Goal: Browse casually

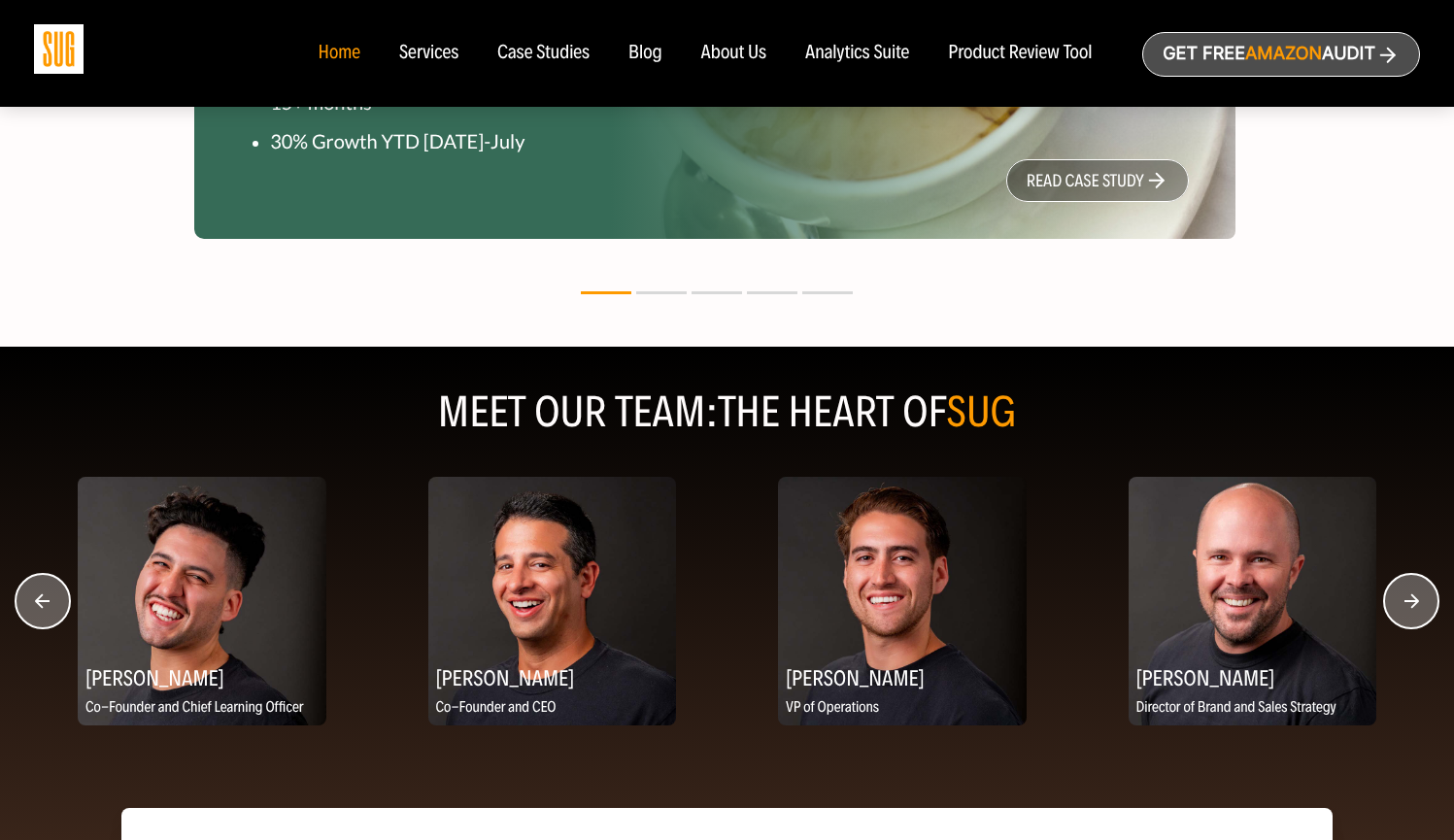
scroll to position [2308, 0]
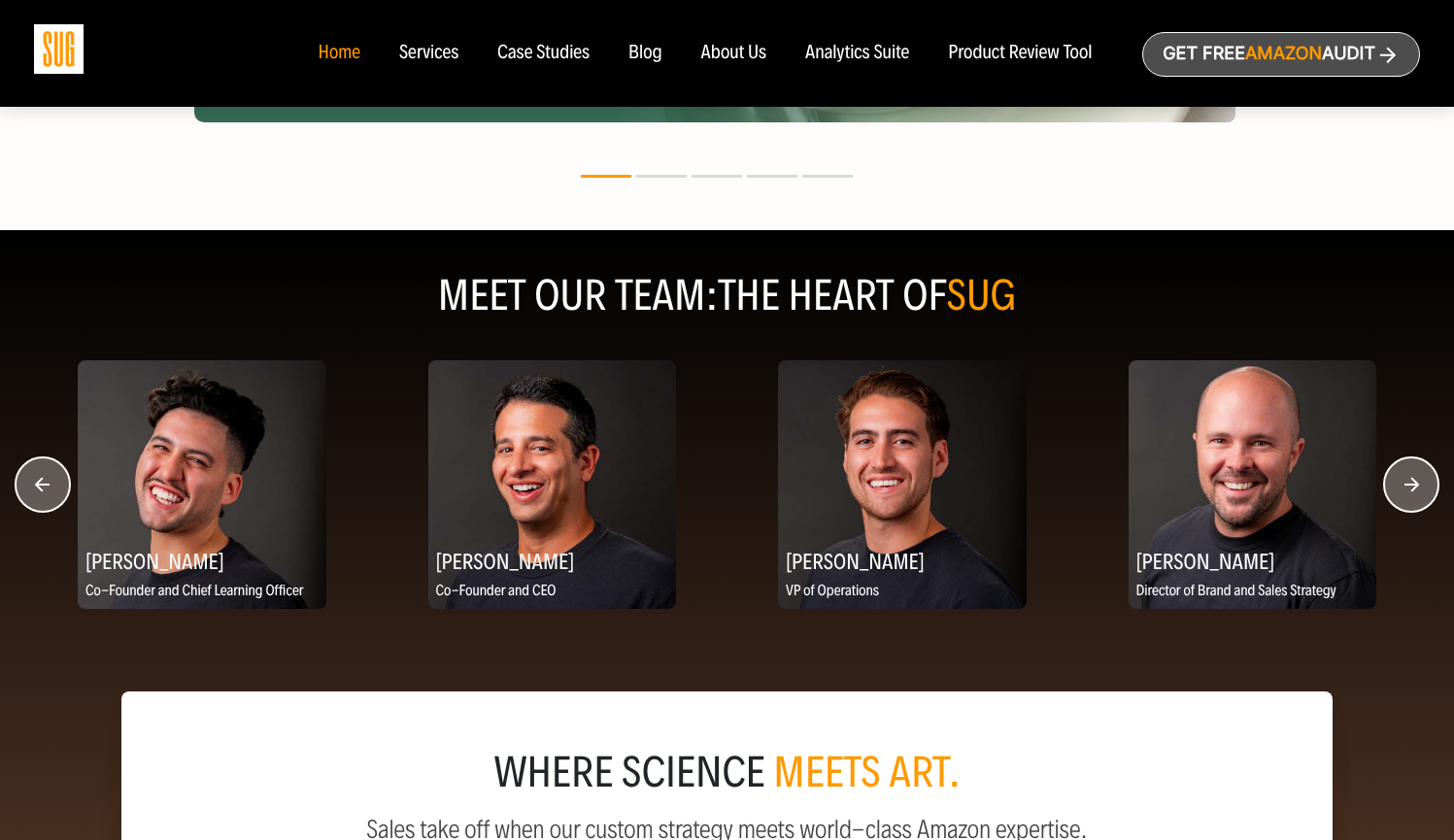
click at [1411, 478] on circle "button" at bounding box center [1411, 484] width 54 height 54
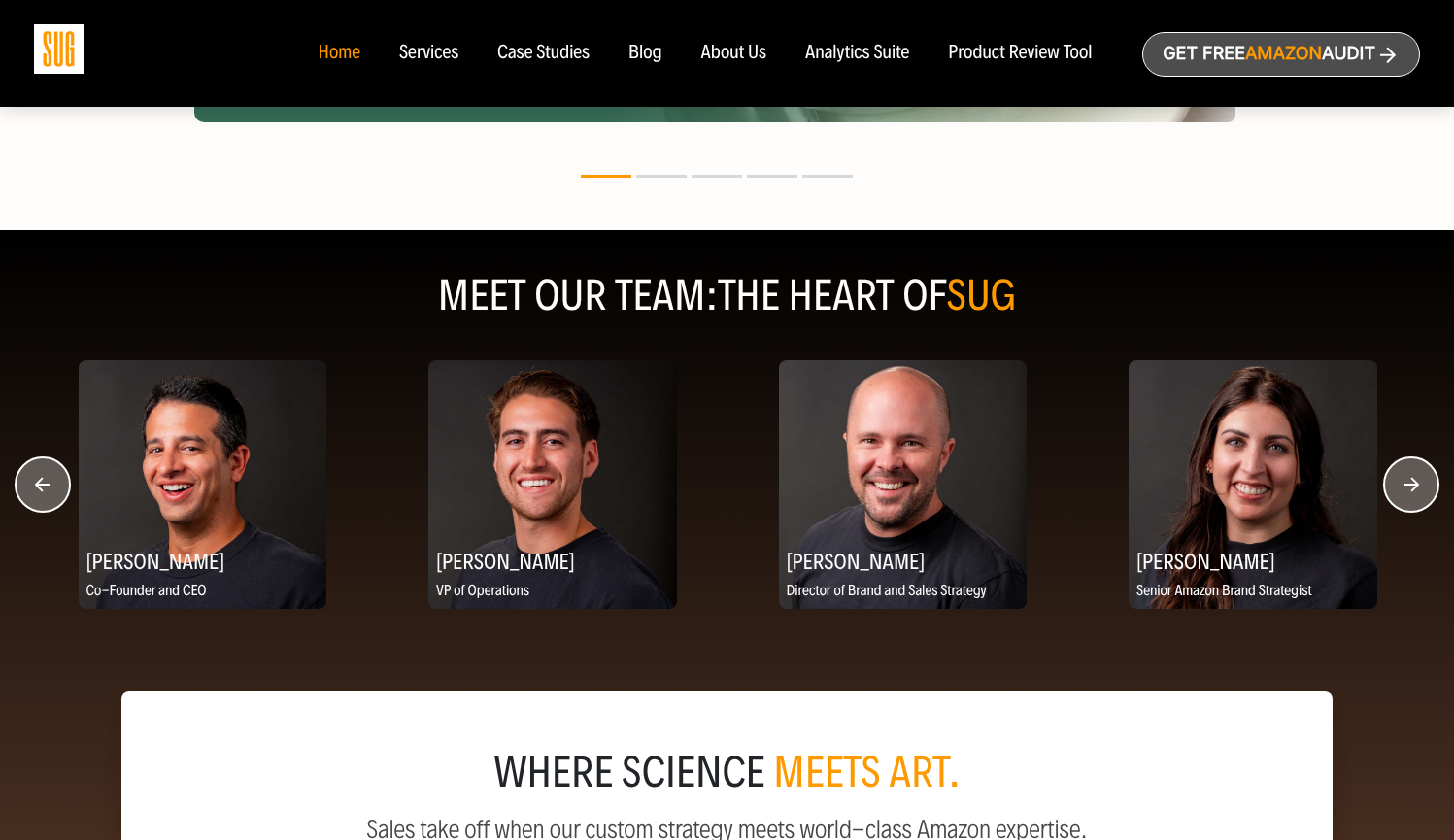
click at [1411, 478] on circle "button" at bounding box center [1411, 484] width 54 height 54
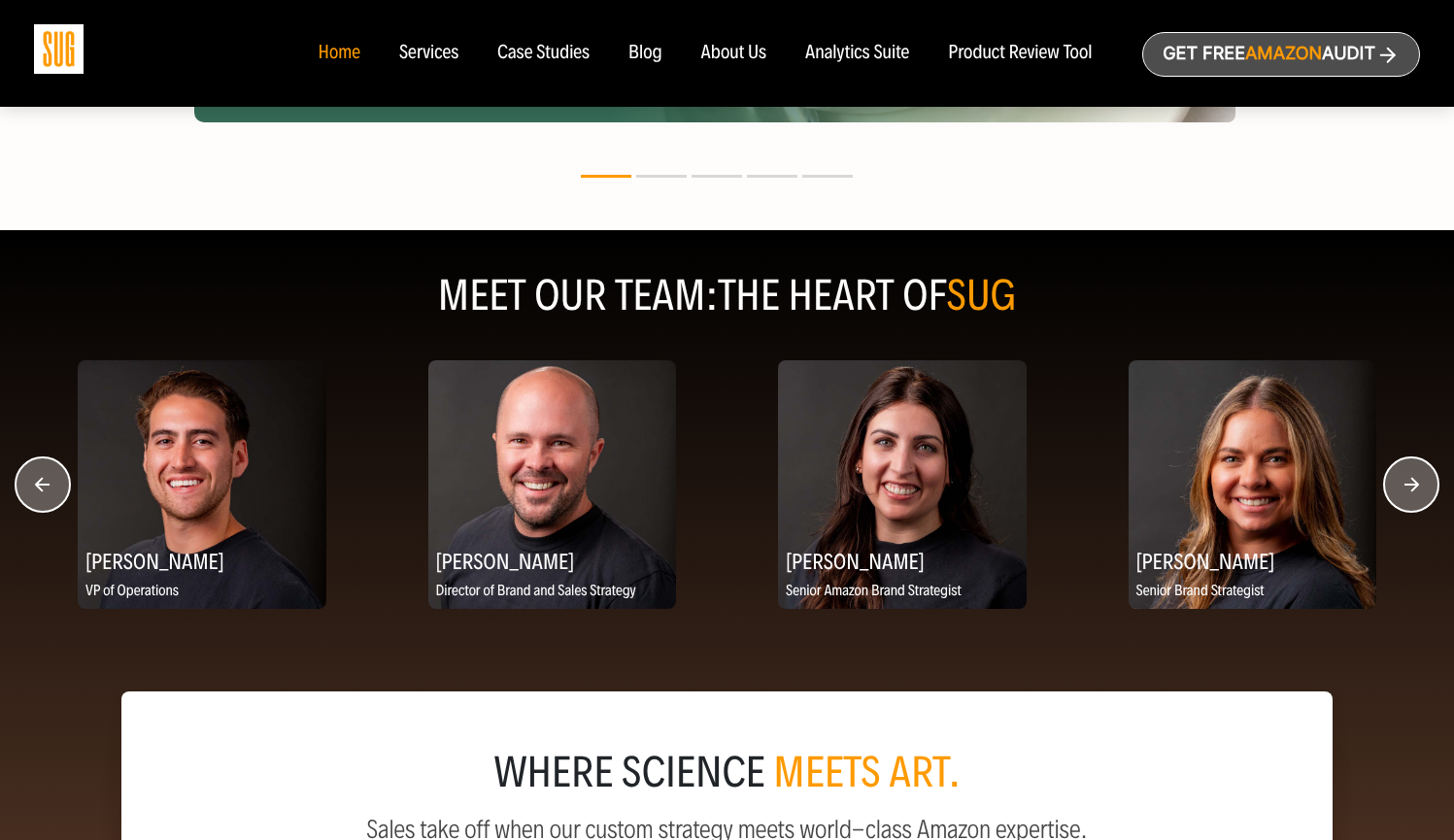
click at [1411, 478] on circle "button" at bounding box center [1411, 484] width 54 height 54
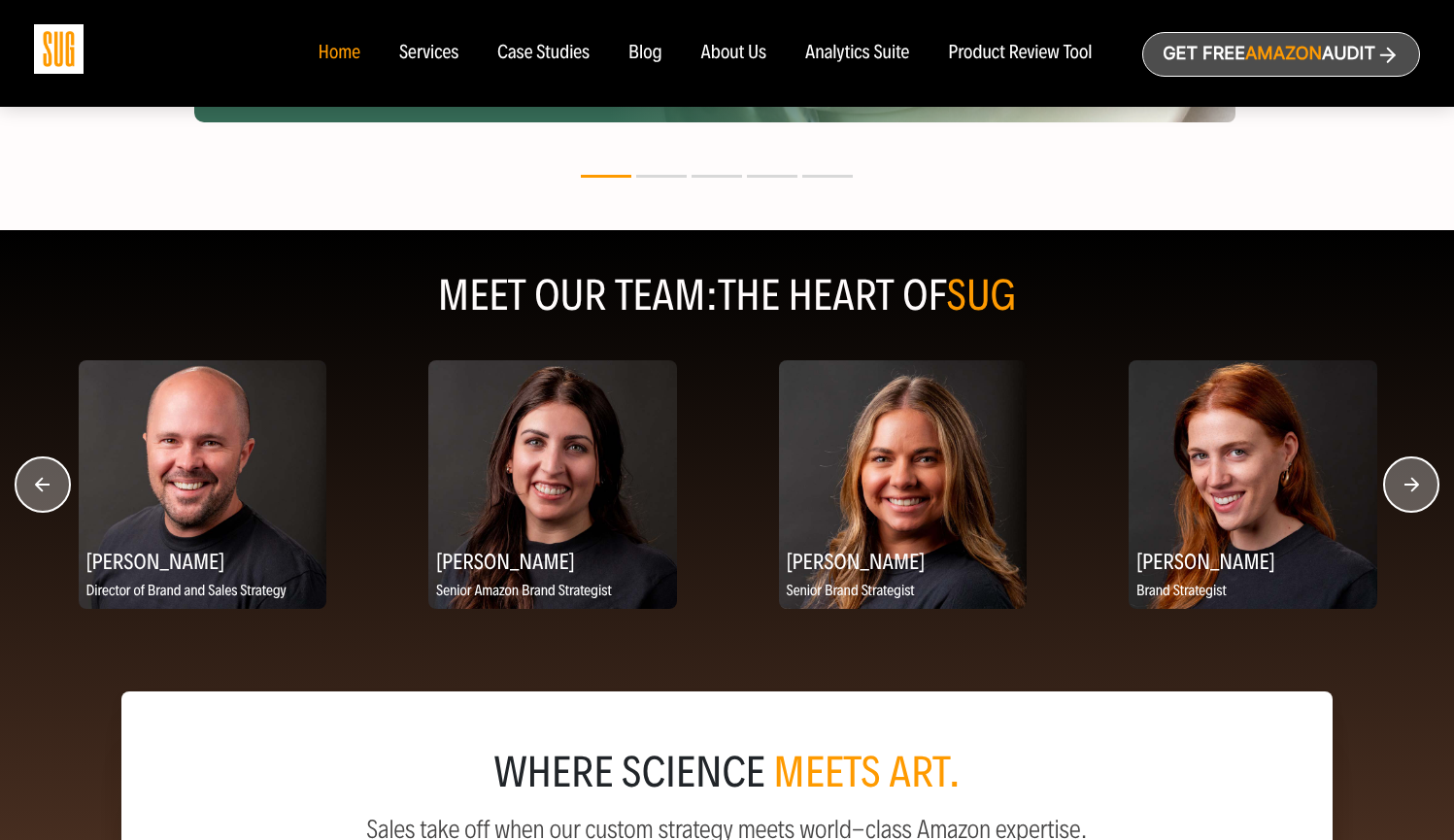
click at [1411, 478] on circle "button" at bounding box center [1411, 484] width 54 height 54
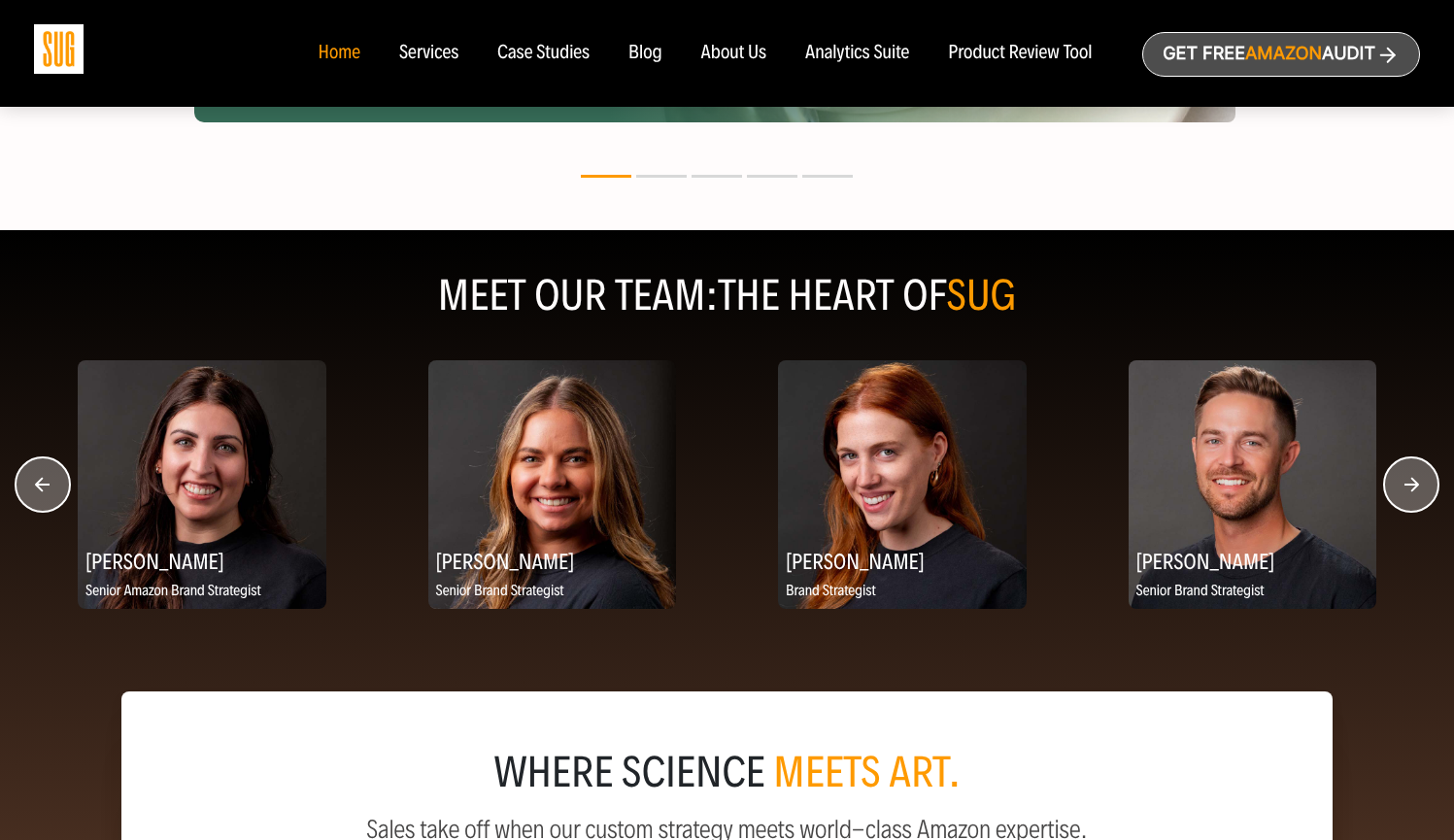
click at [1411, 478] on circle "button" at bounding box center [1411, 484] width 54 height 54
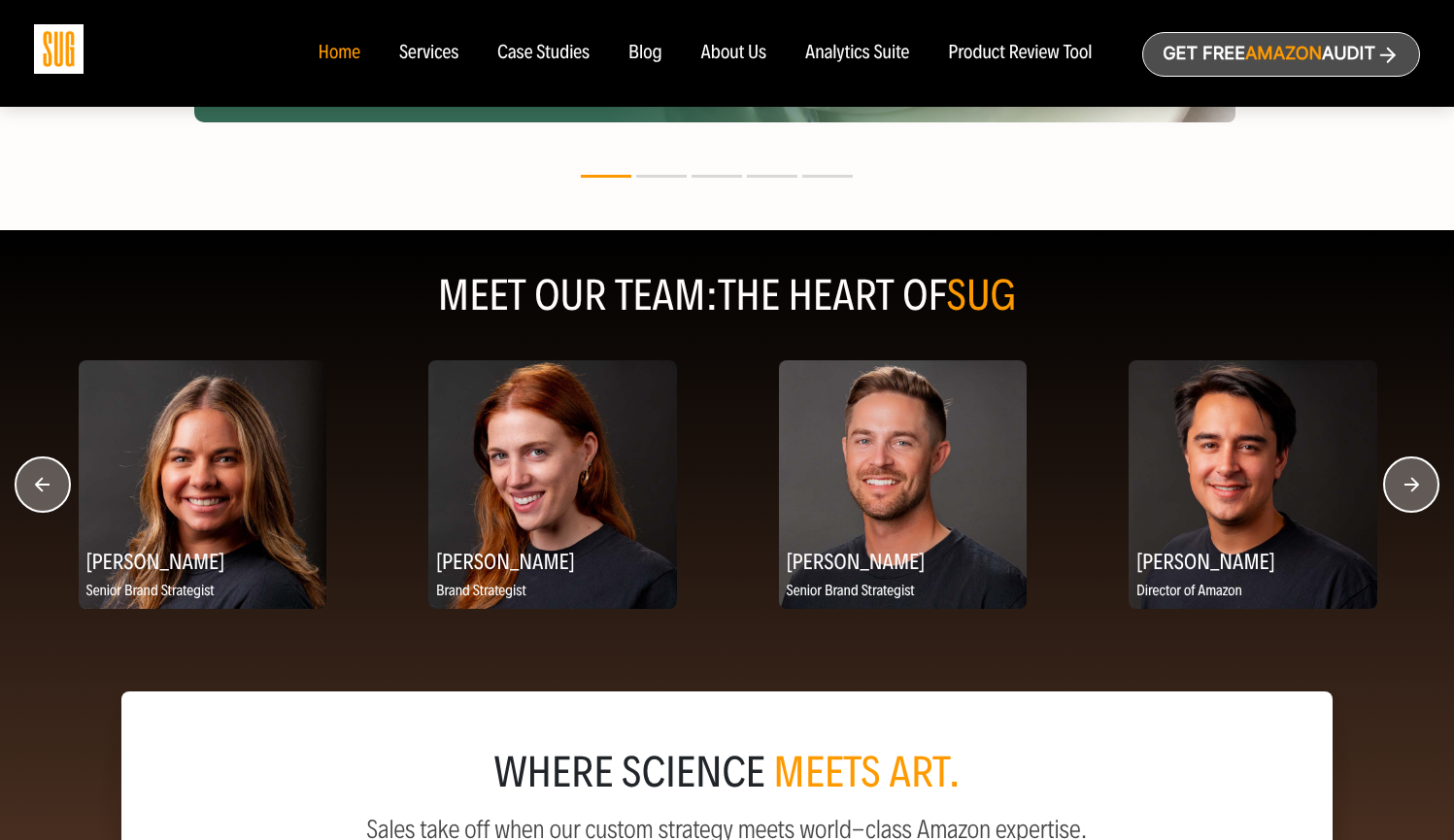
click at [1412, 485] on circle "button" at bounding box center [1411, 484] width 54 height 54
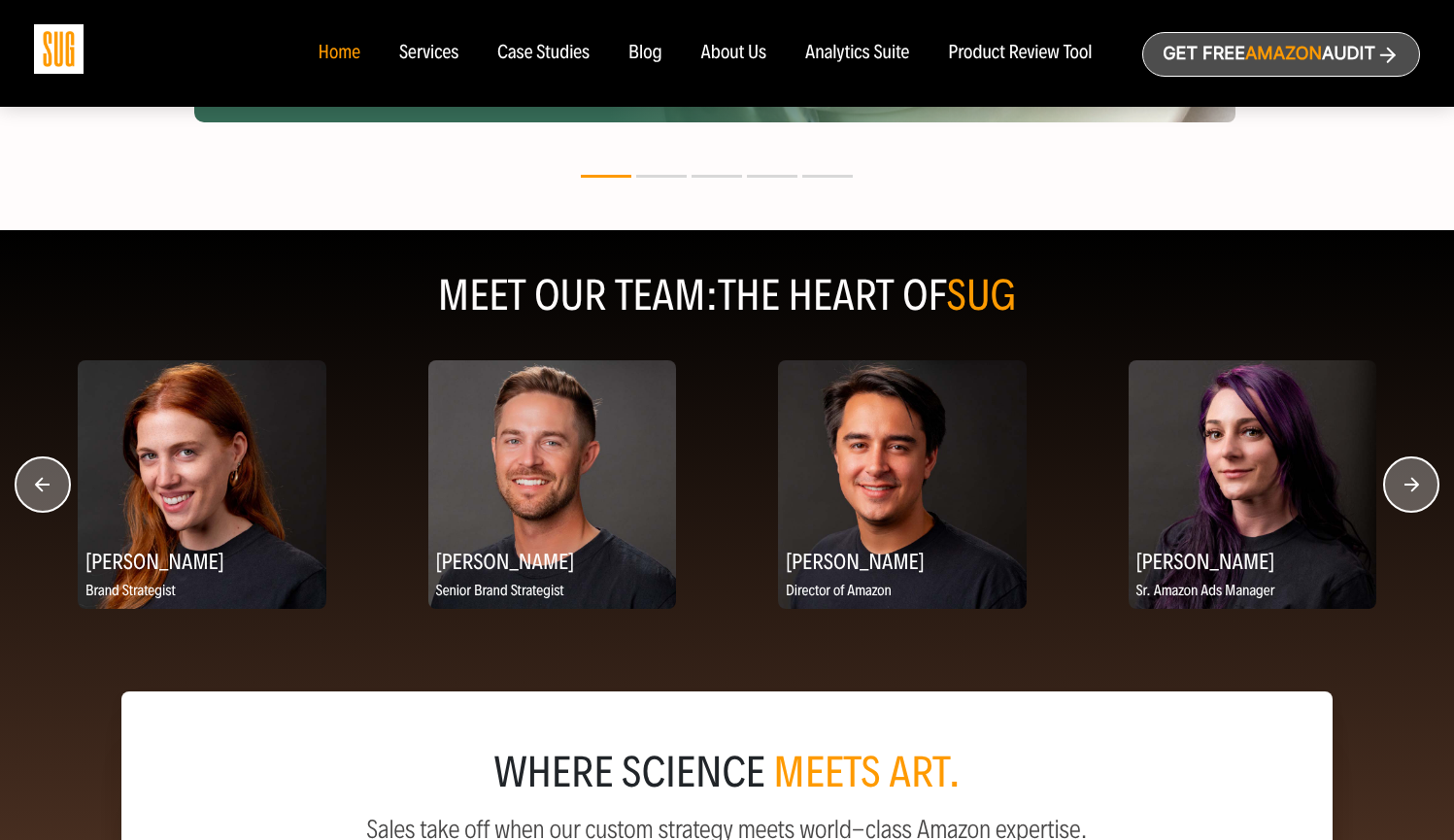
click at [1412, 485] on circle "button" at bounding box center [1411, 484] width 54 height 54
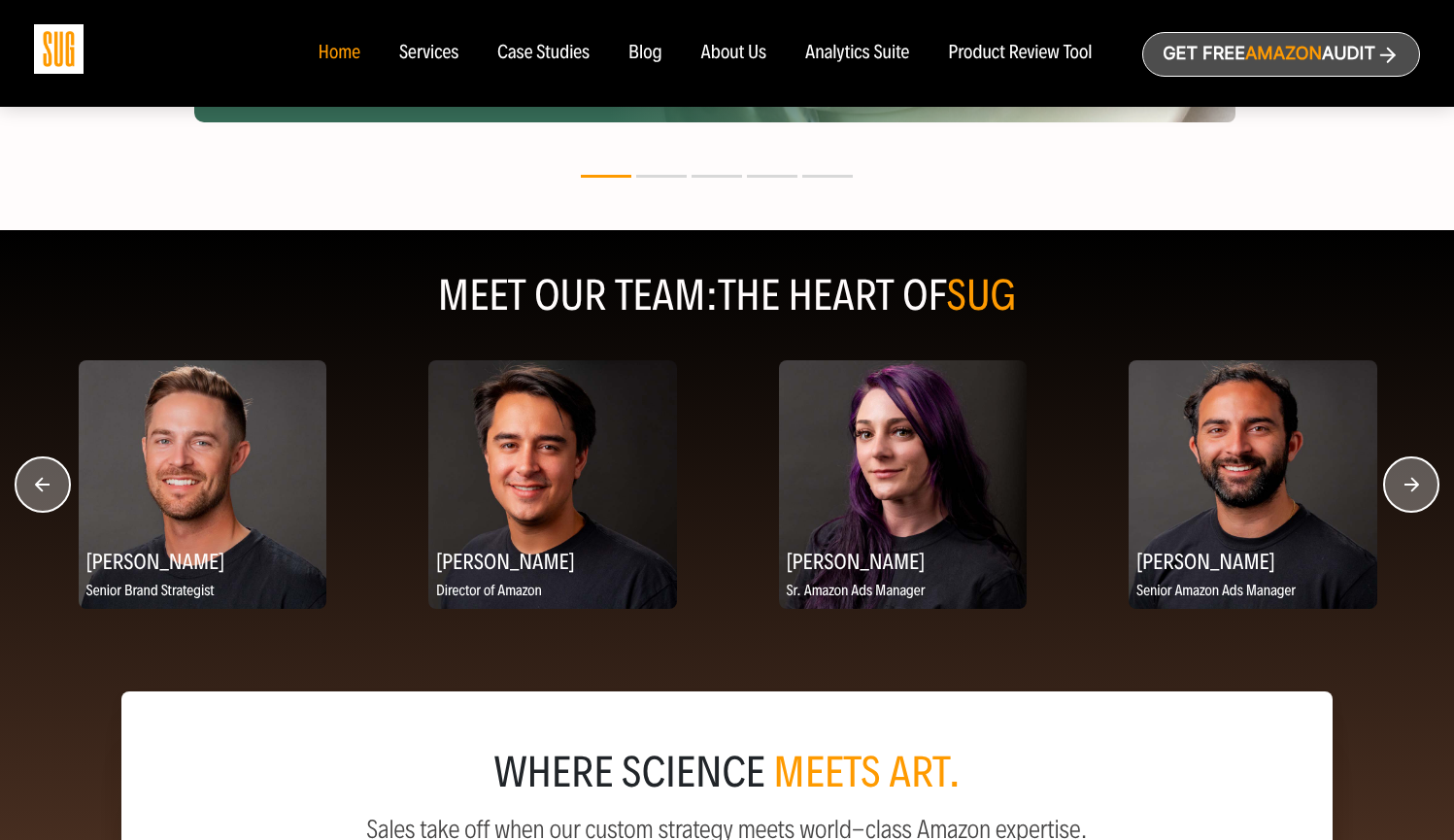
click at [1412, 485] on circle "button" at bounding box center [1411, 484] width 54 height 54
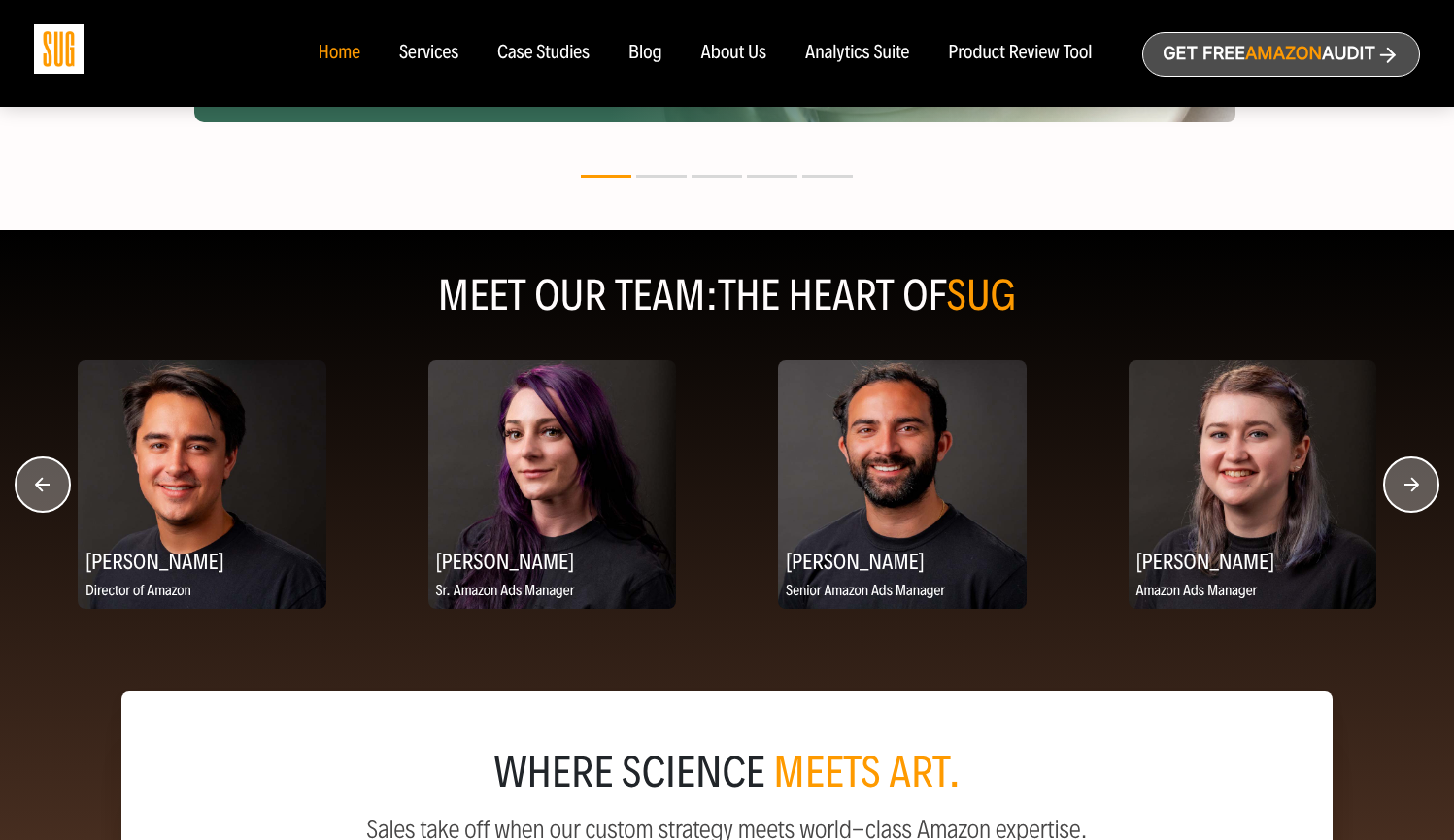
click at [1412, 485] on circle "button" at bounding box center [1411, 484] width 54 height 54
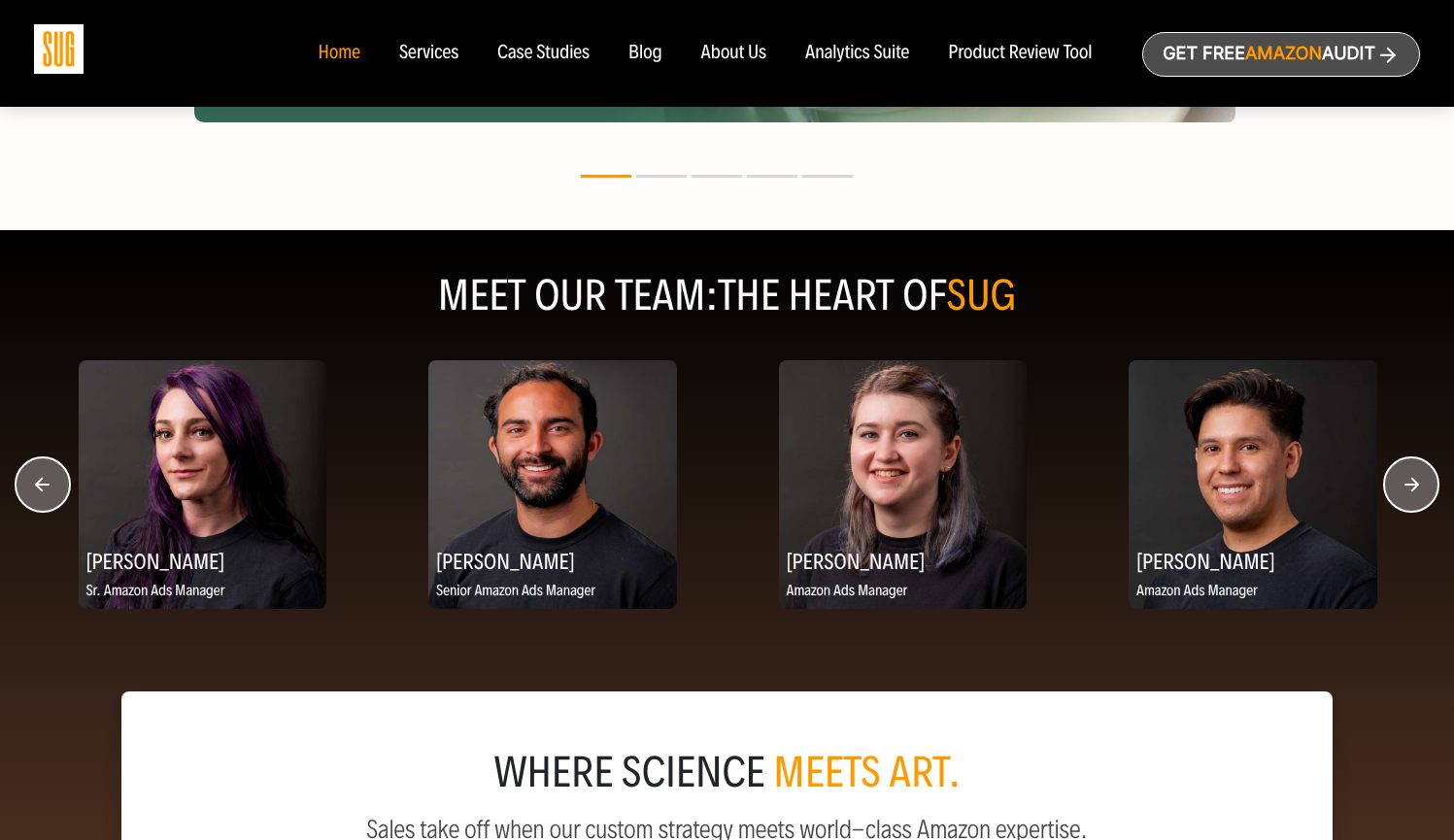
click at [1412, 485] on circle "button" at bounding box center [1411, 484] width 54 height 54
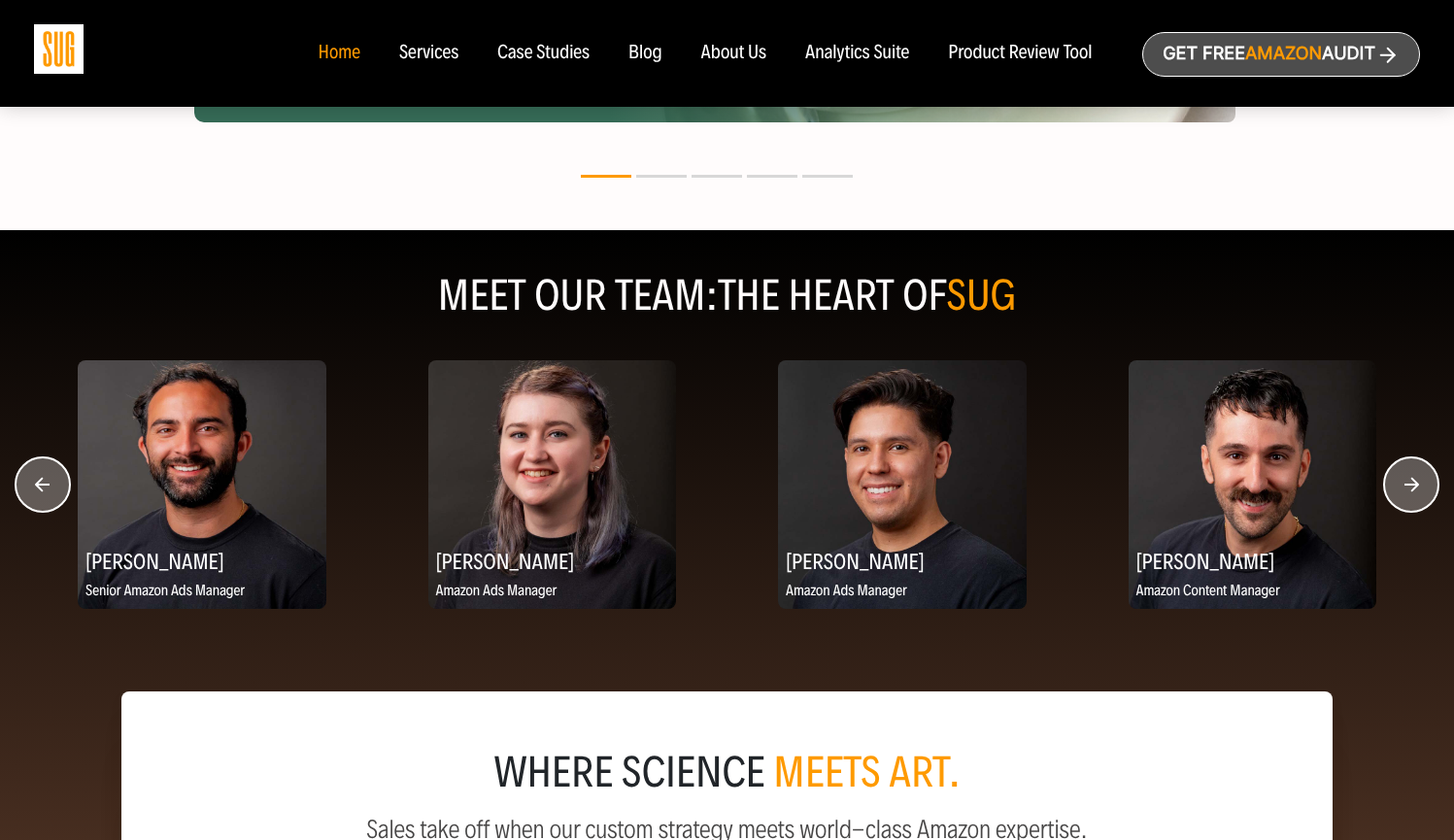
click at [1412, 485] on circle "button" at bounding box center [1411, 484] width 54 height 54
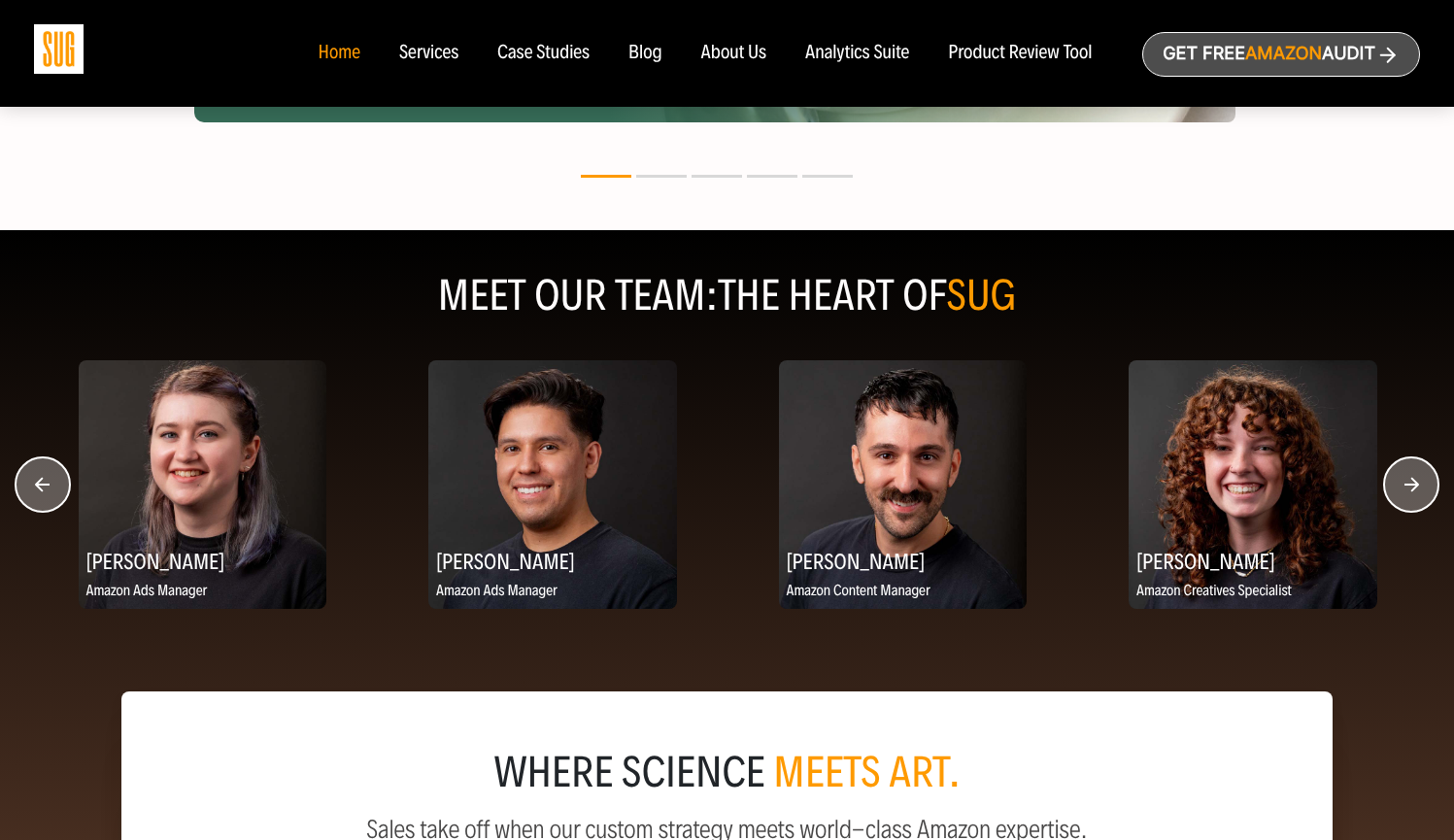
click at [1412, 485] on circle "button" at bounding box center [1411, 484] width 54 height 54
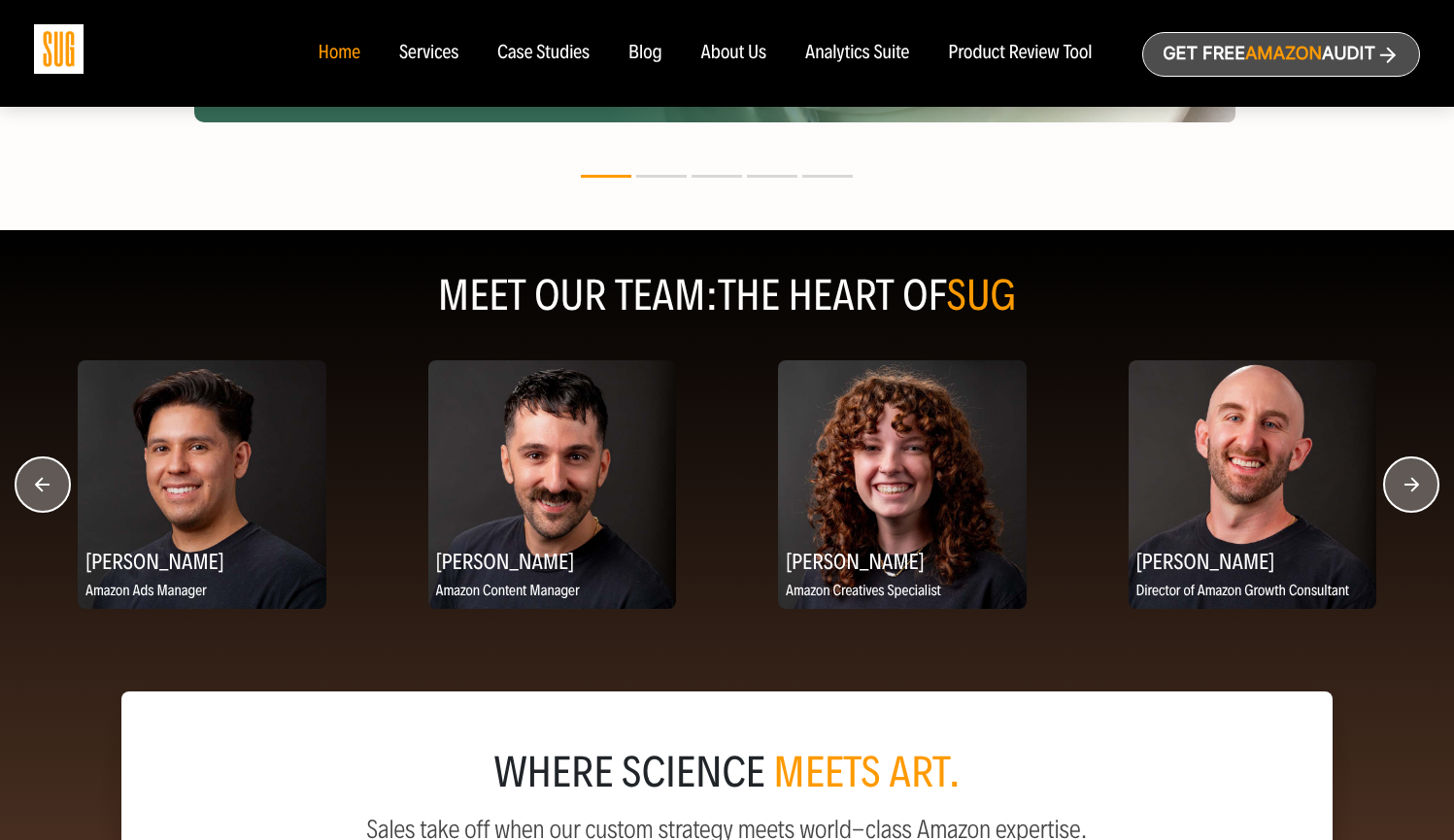
click at [1412, 485] on circle "button" at bounding box center [1411, 484] width 54 height 54
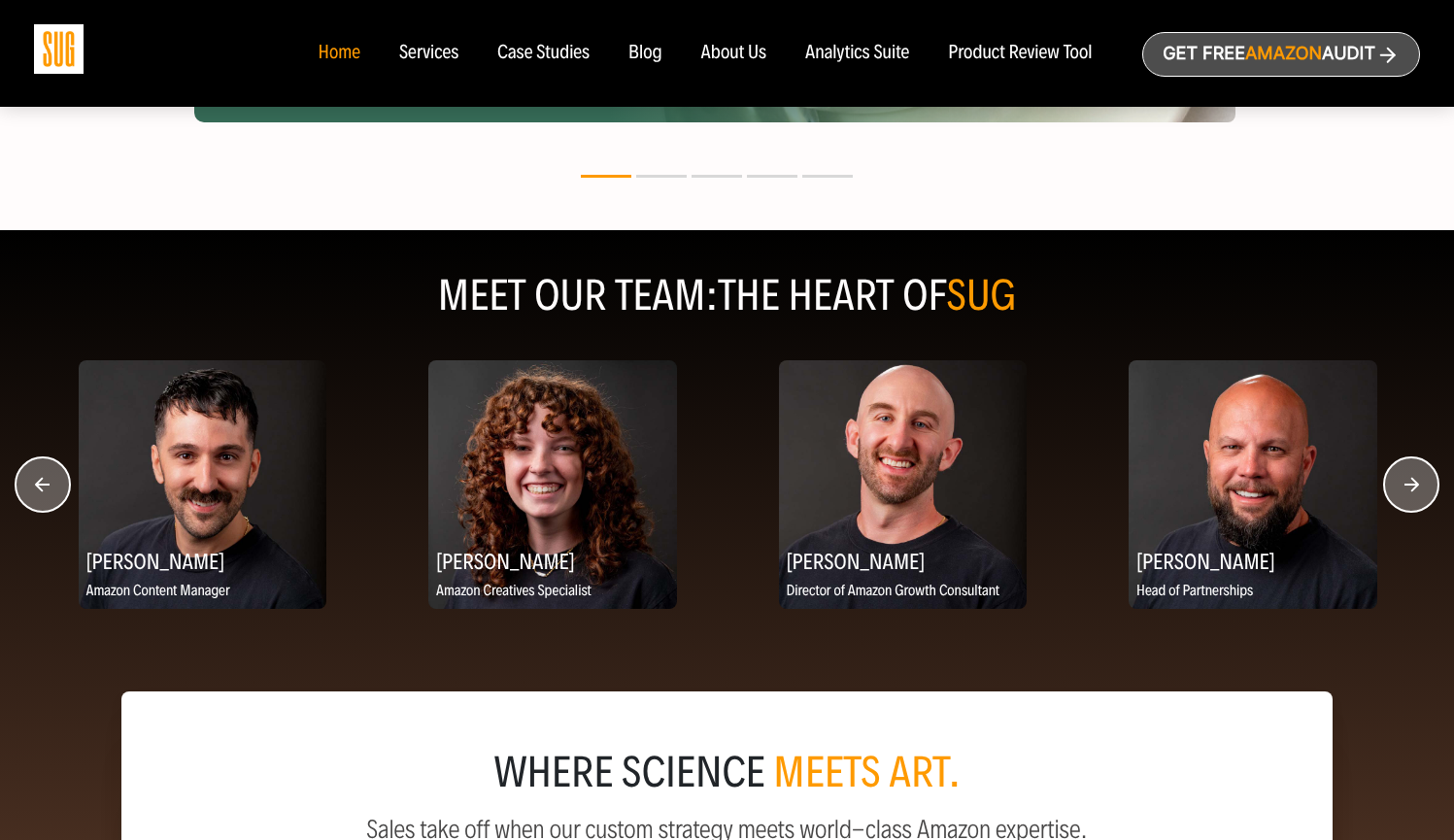
click at [1412, 485] on circle "button" at bounding box center [1411, 484] width 54 height 54
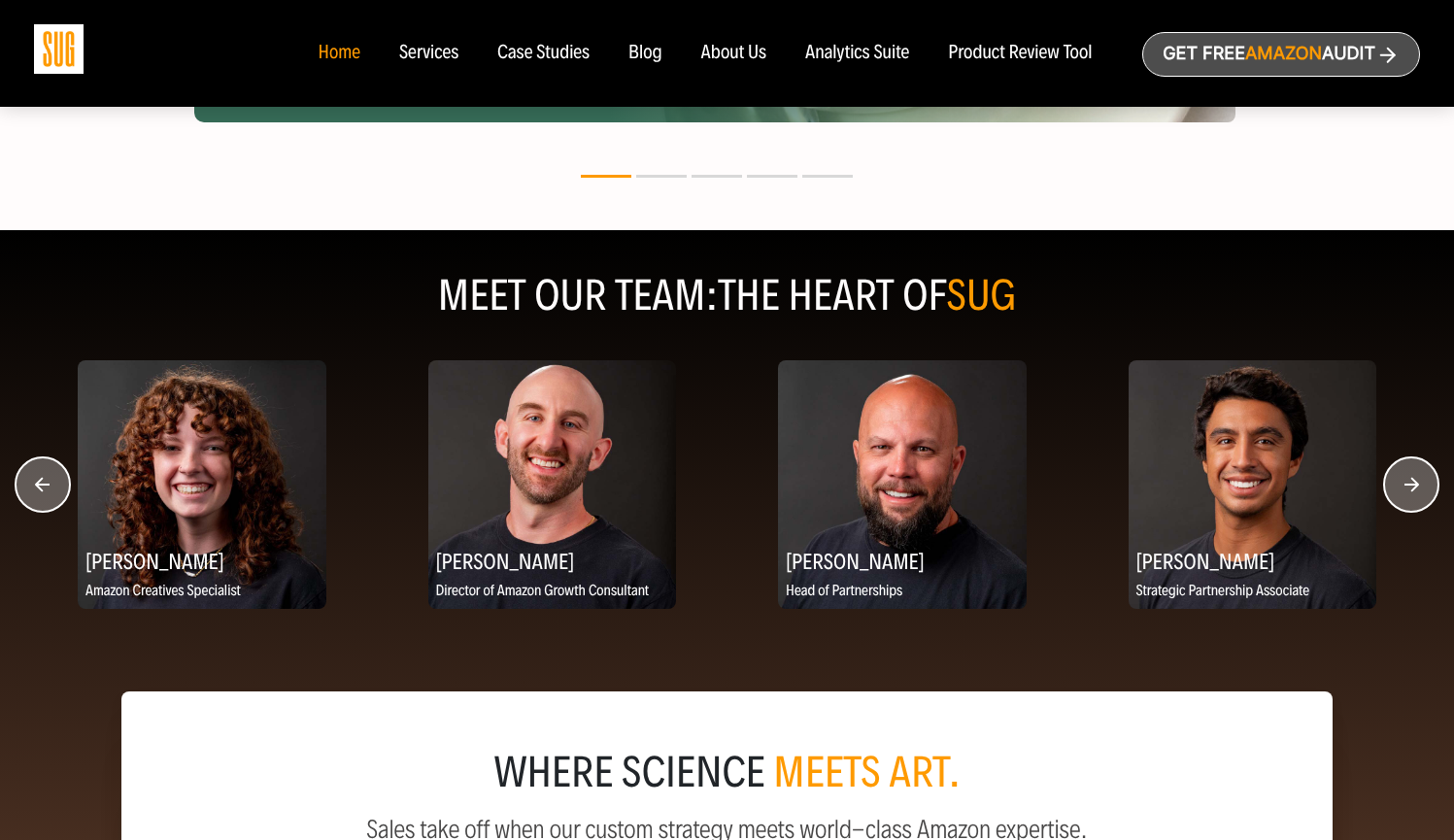
click at [1409, 494] on circle "button" at bounding box center [1411, 484] width 54 height 54
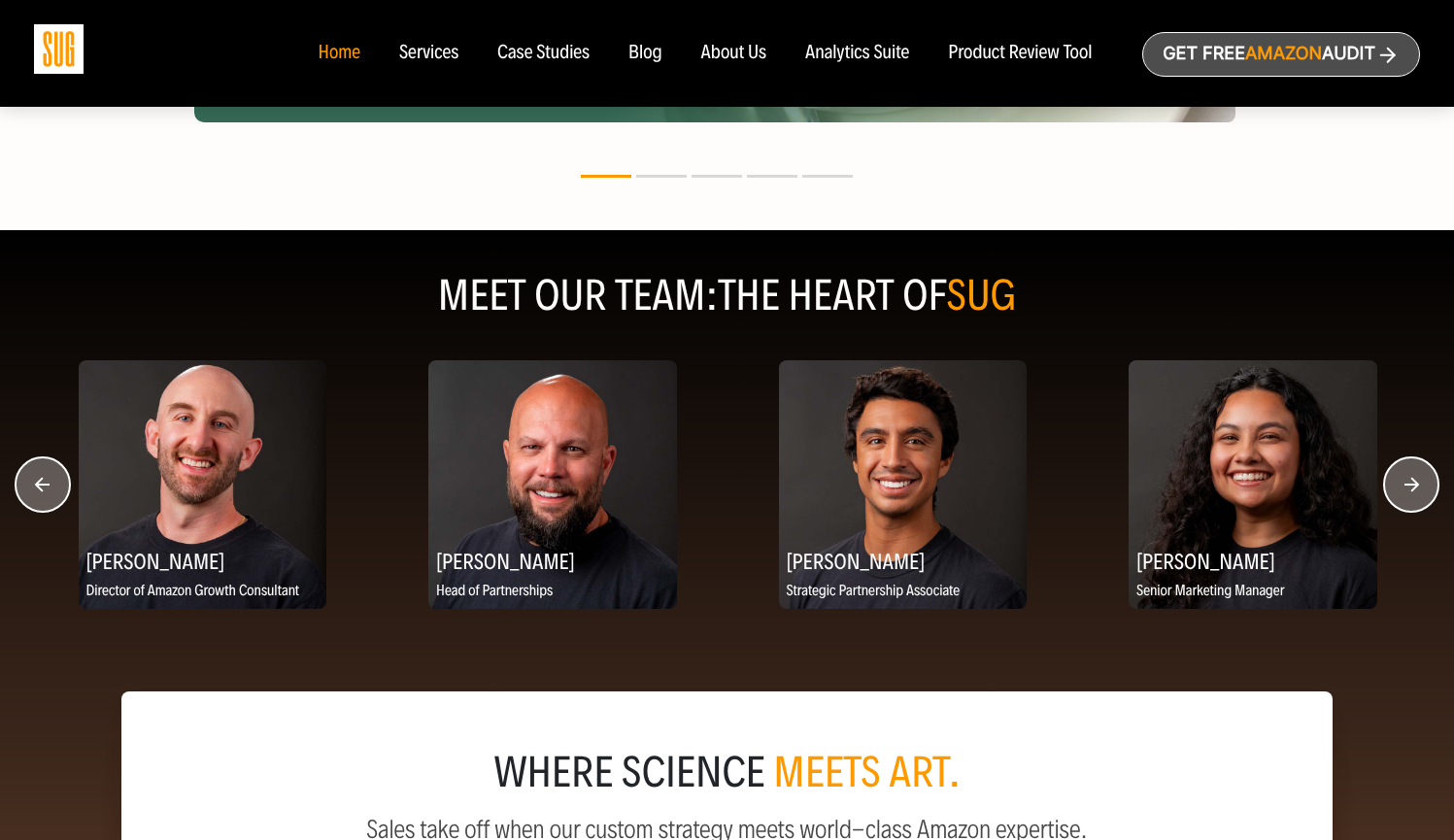
click at [1409, 494] on circle "button" at bounding box center [1411, 484] width 54 height 54
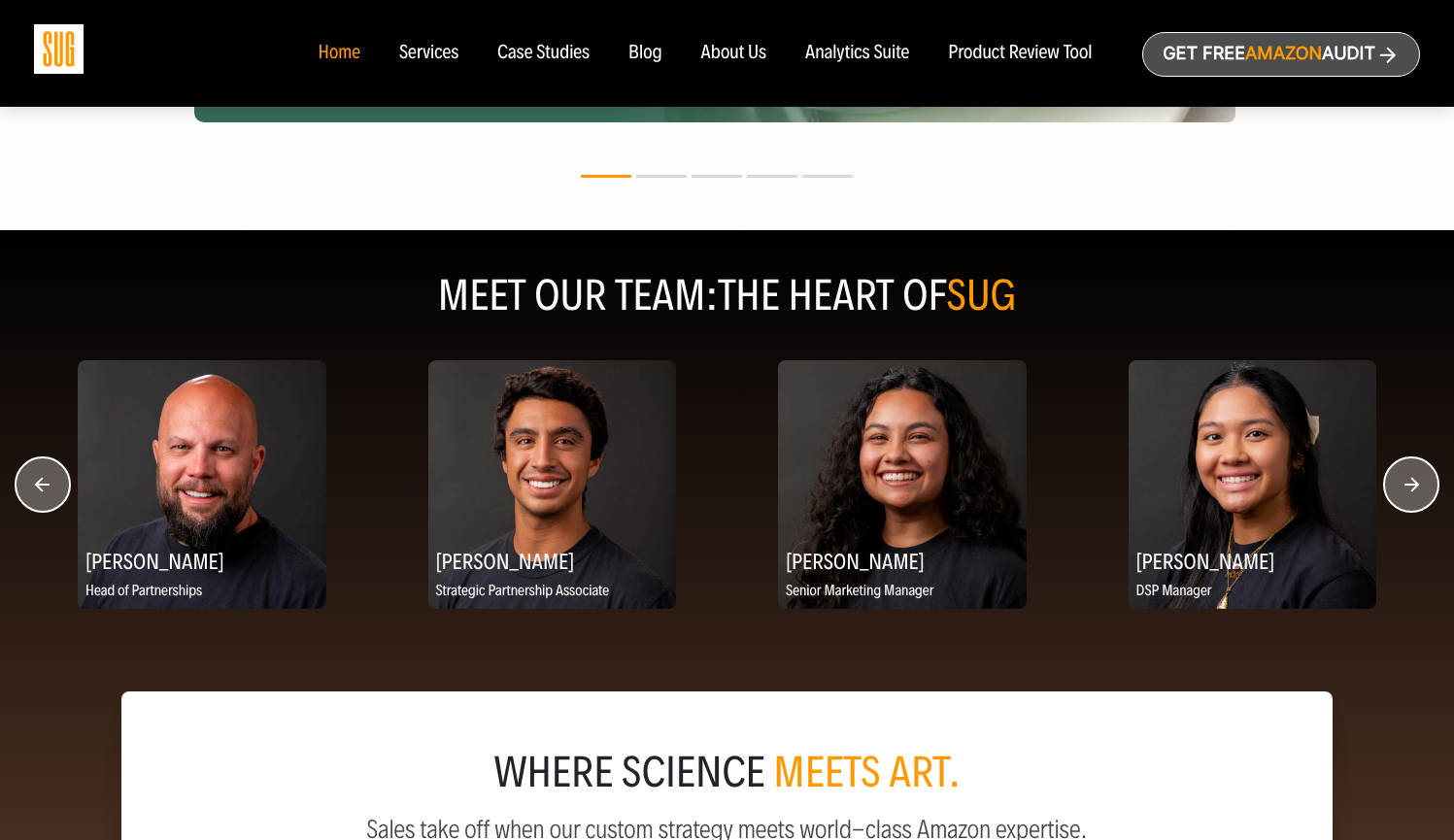
click at [1409, 494] on circle "button" at bounding box center [1411, 484] width 54 height 54
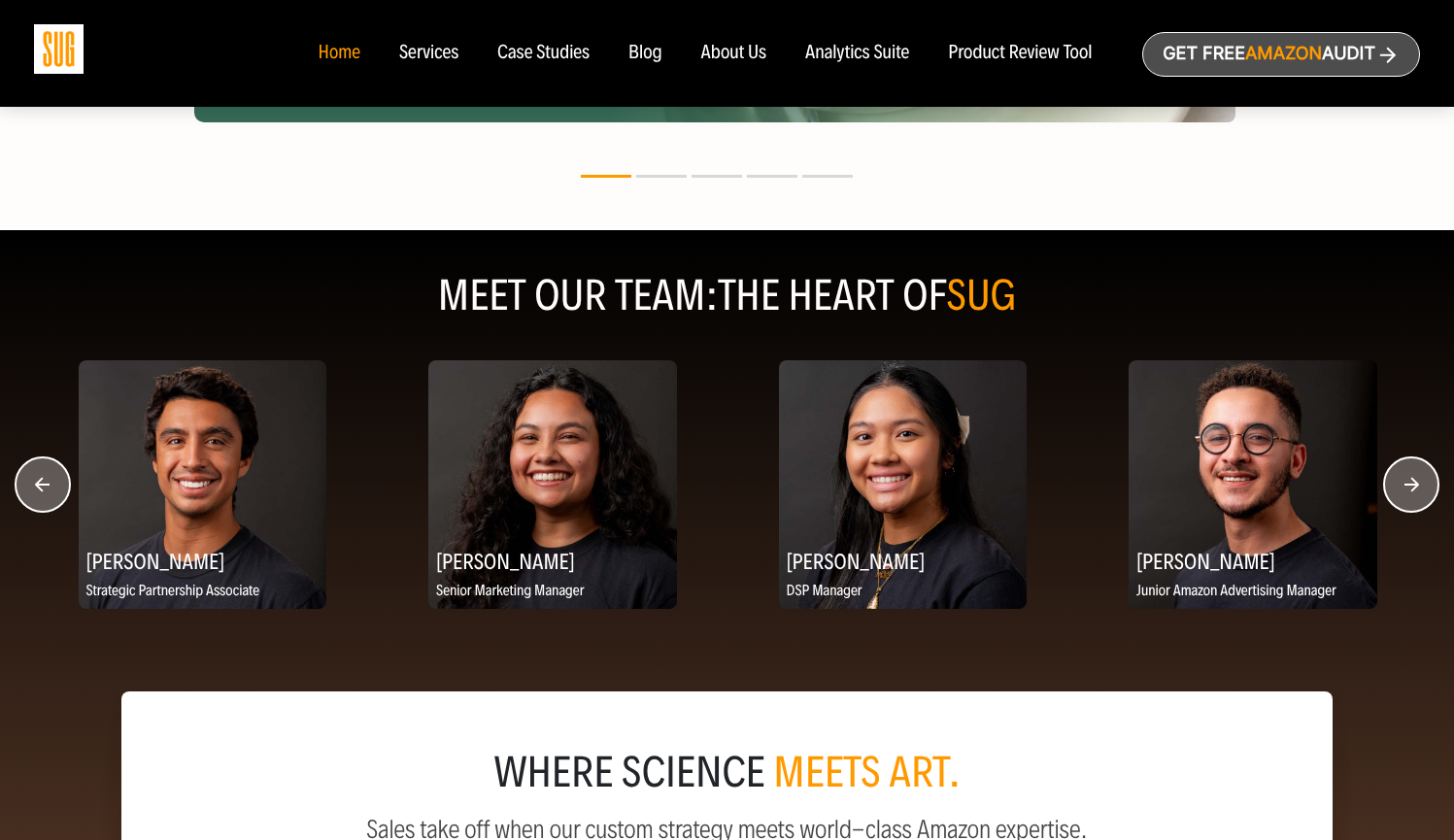
click at [1409, 494] on circle "button" at bounding box center [1411, 484] width 54 height 54
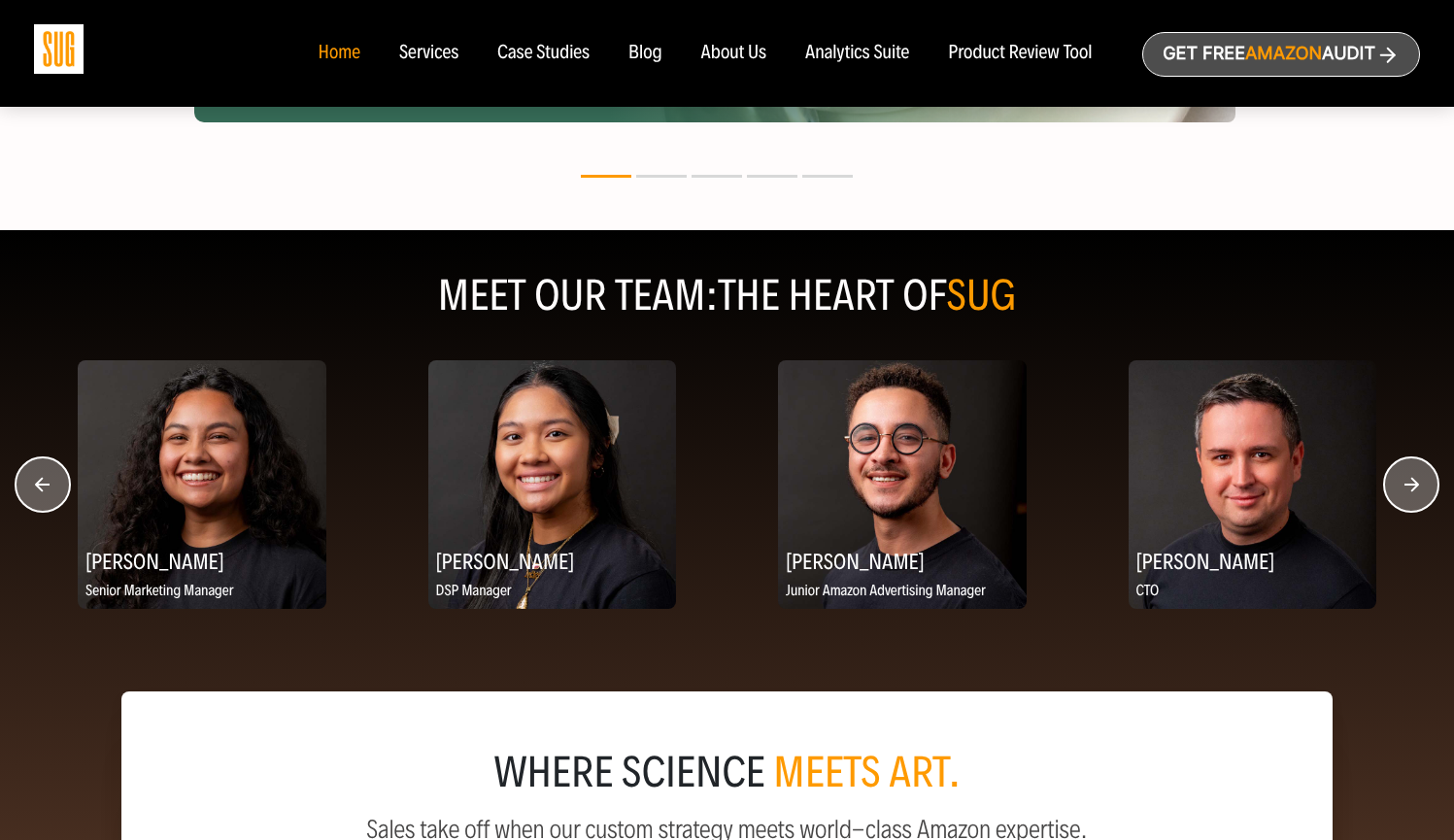
click at [1409, 494] on circle "button" at bounding box center [1411, 484] width 54 height 54
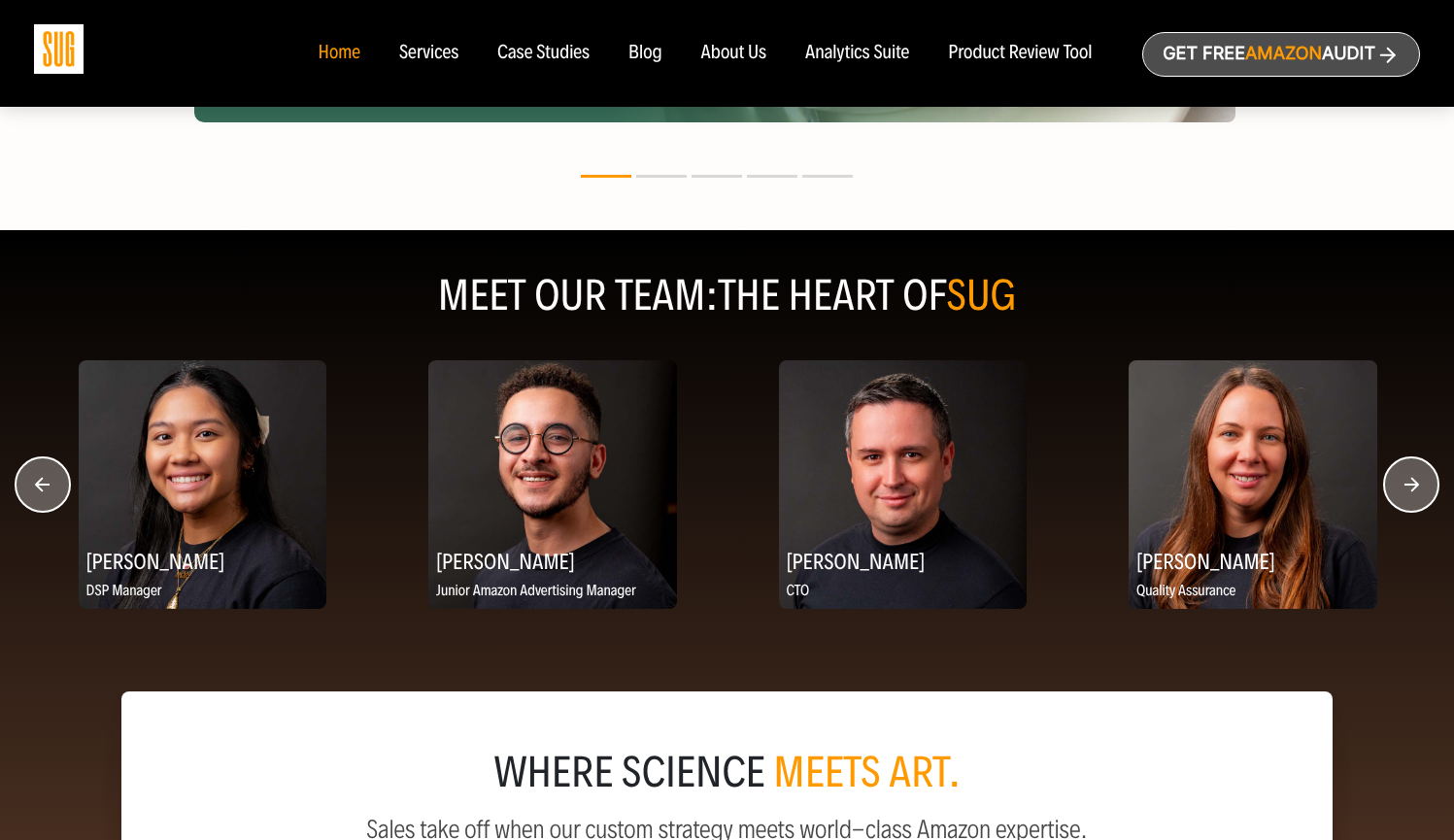
click at [1409, 494] on circle "button" at bounding box center [1411, 484] width 54 height 54
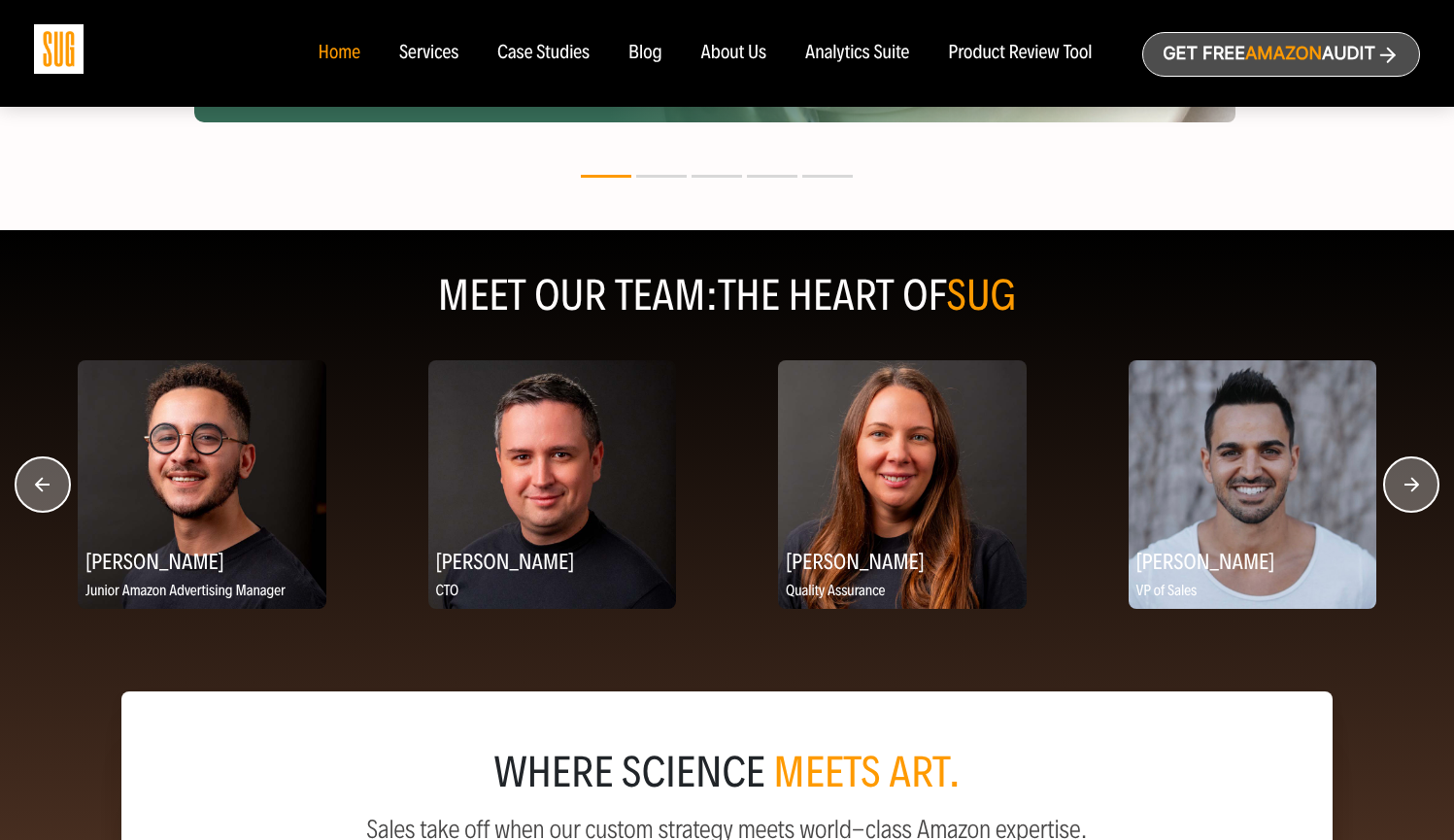
click at [1409, 494] on circle "button" at bounding box center [1411, 484] width 54 height 54
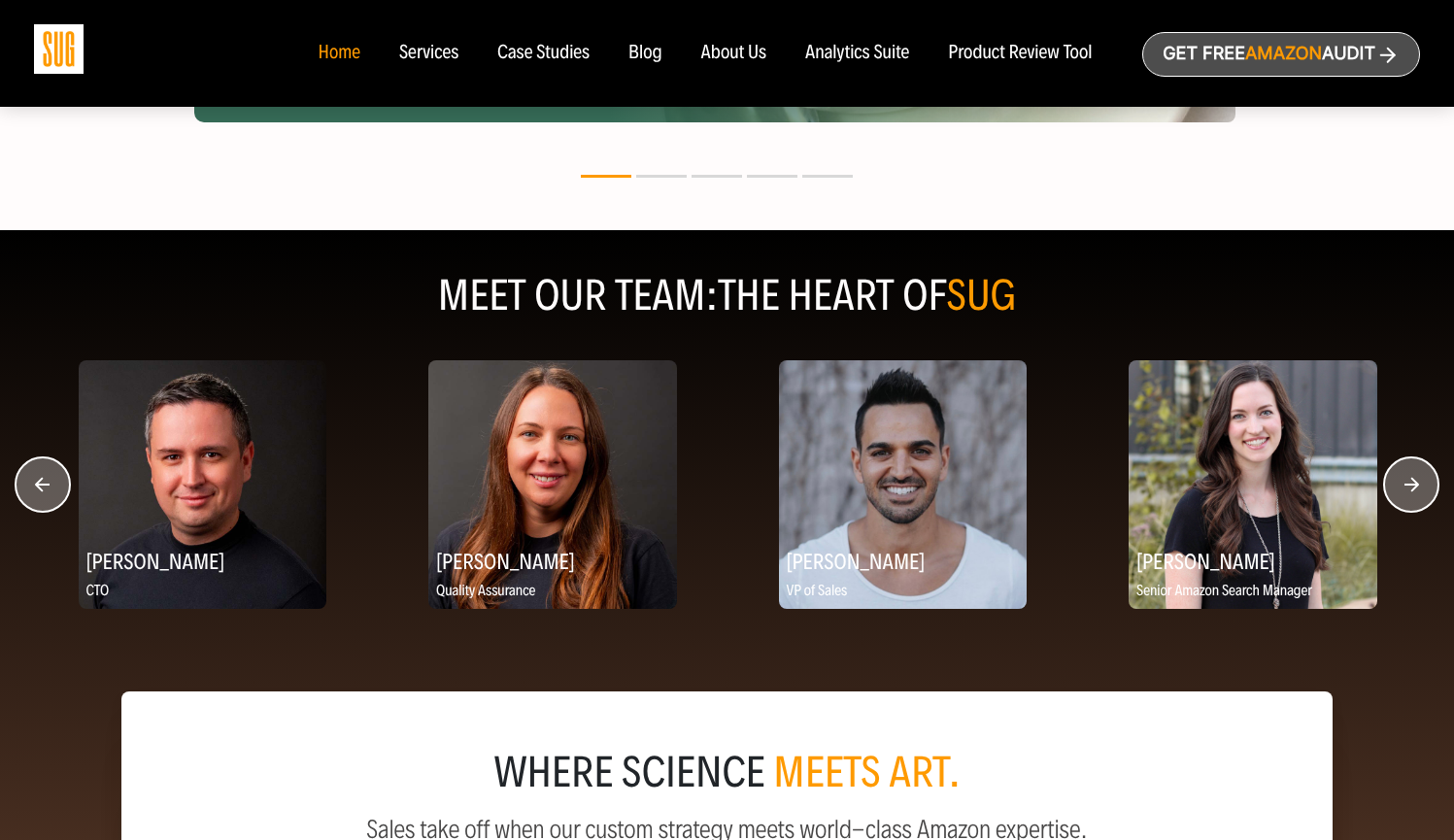
click at [1409, 494] on circle "button" at bounding box center [1411, 484] width 54 height 54
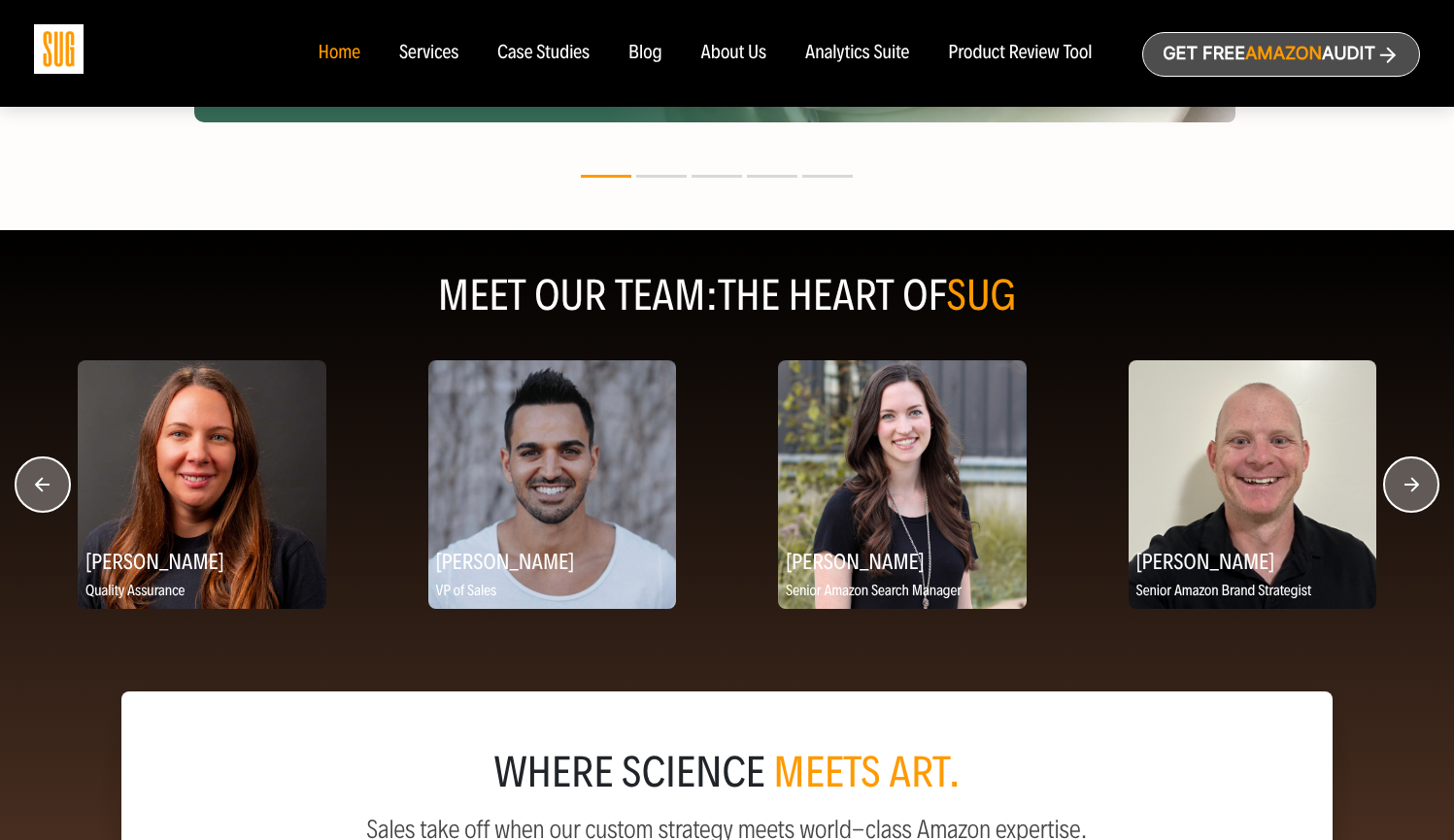
click at [1409, 494] on circle "button" at bounding box center [1411, 484] width 54 height 54
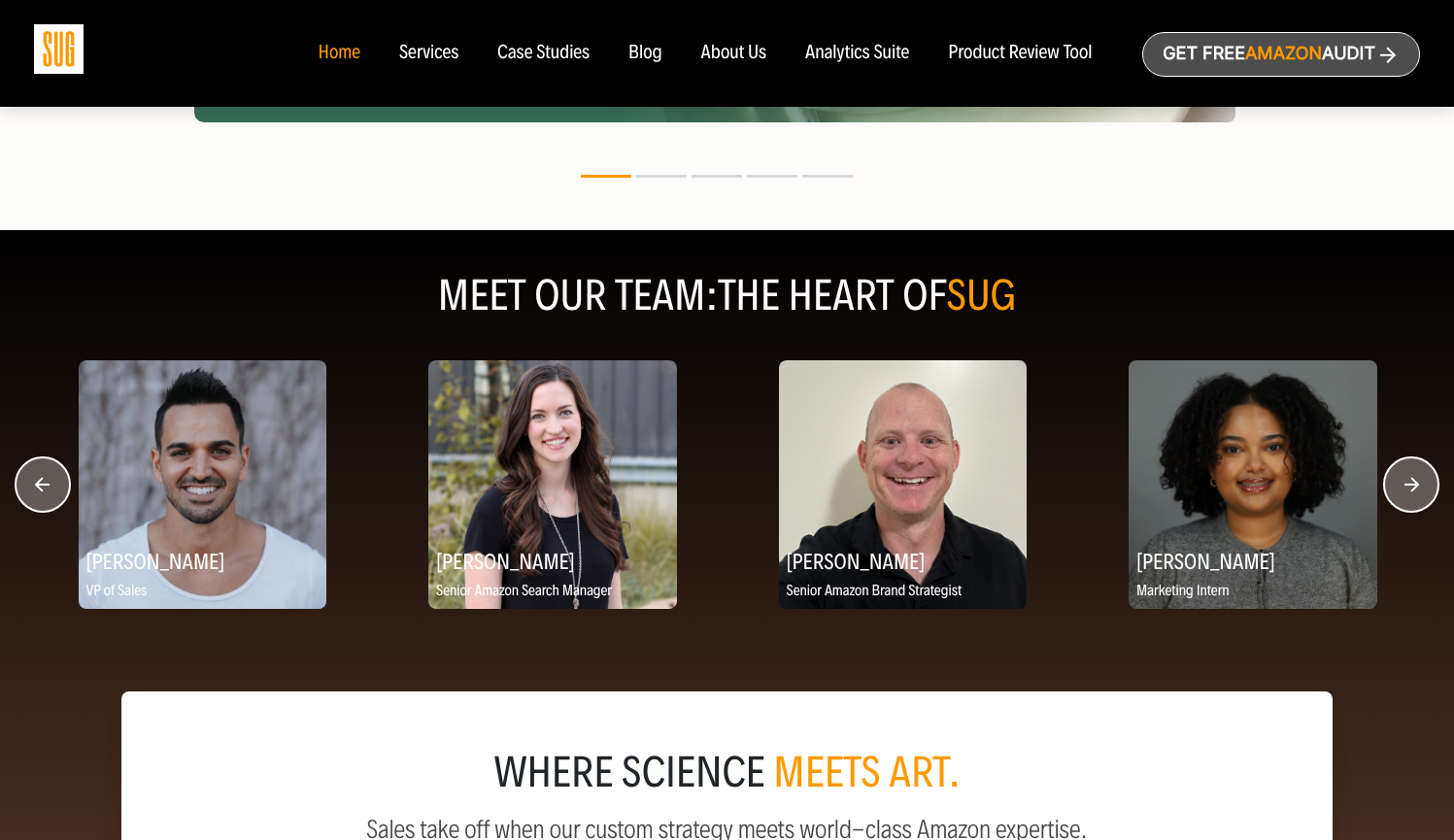
click at [1409, 494] on circle "button" at bounding box center [1411, 484] width 54 height 54
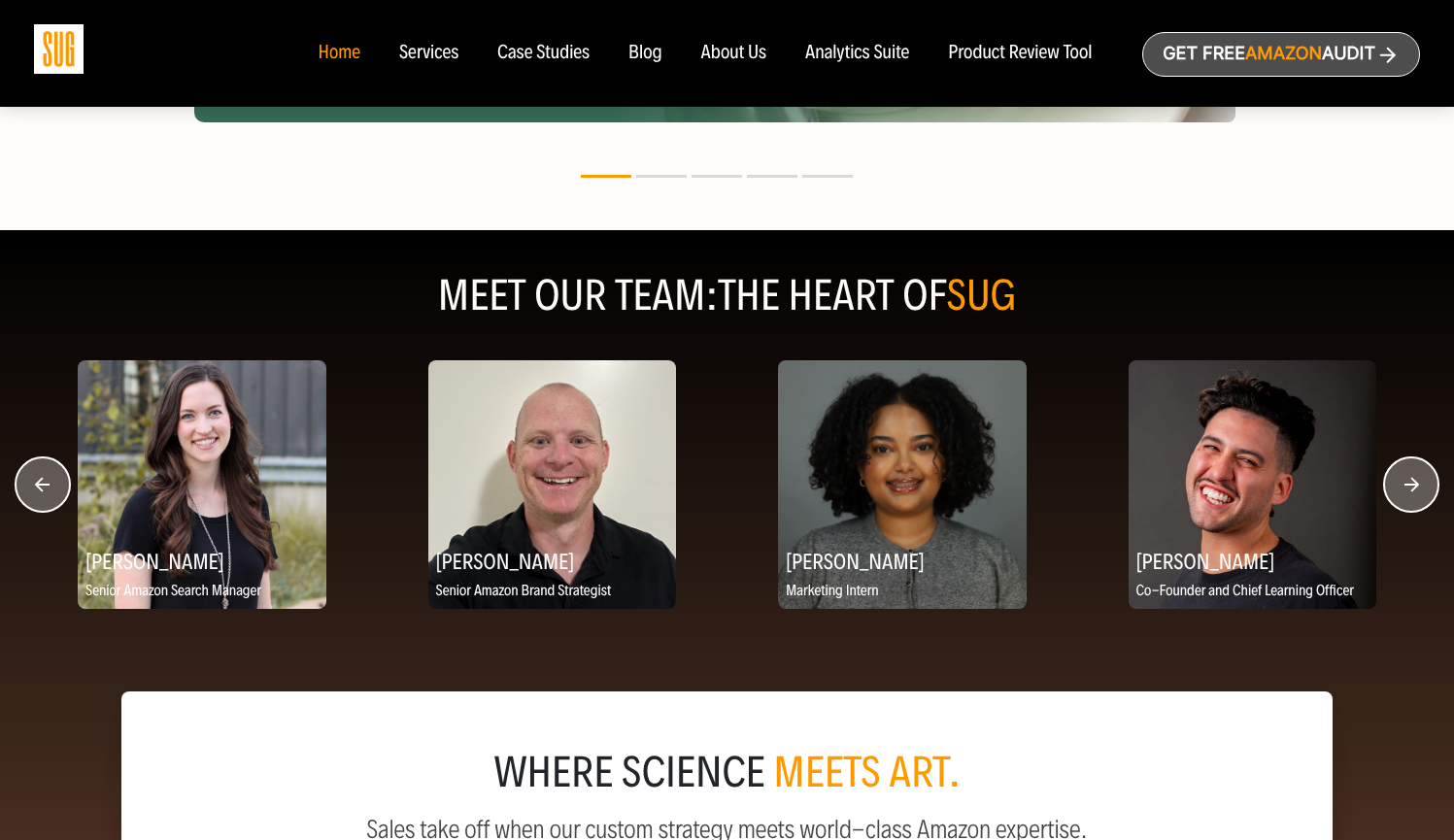
click at [1409, 494] on circle "button" at bounding box center [1411, 484] width 54 height 54
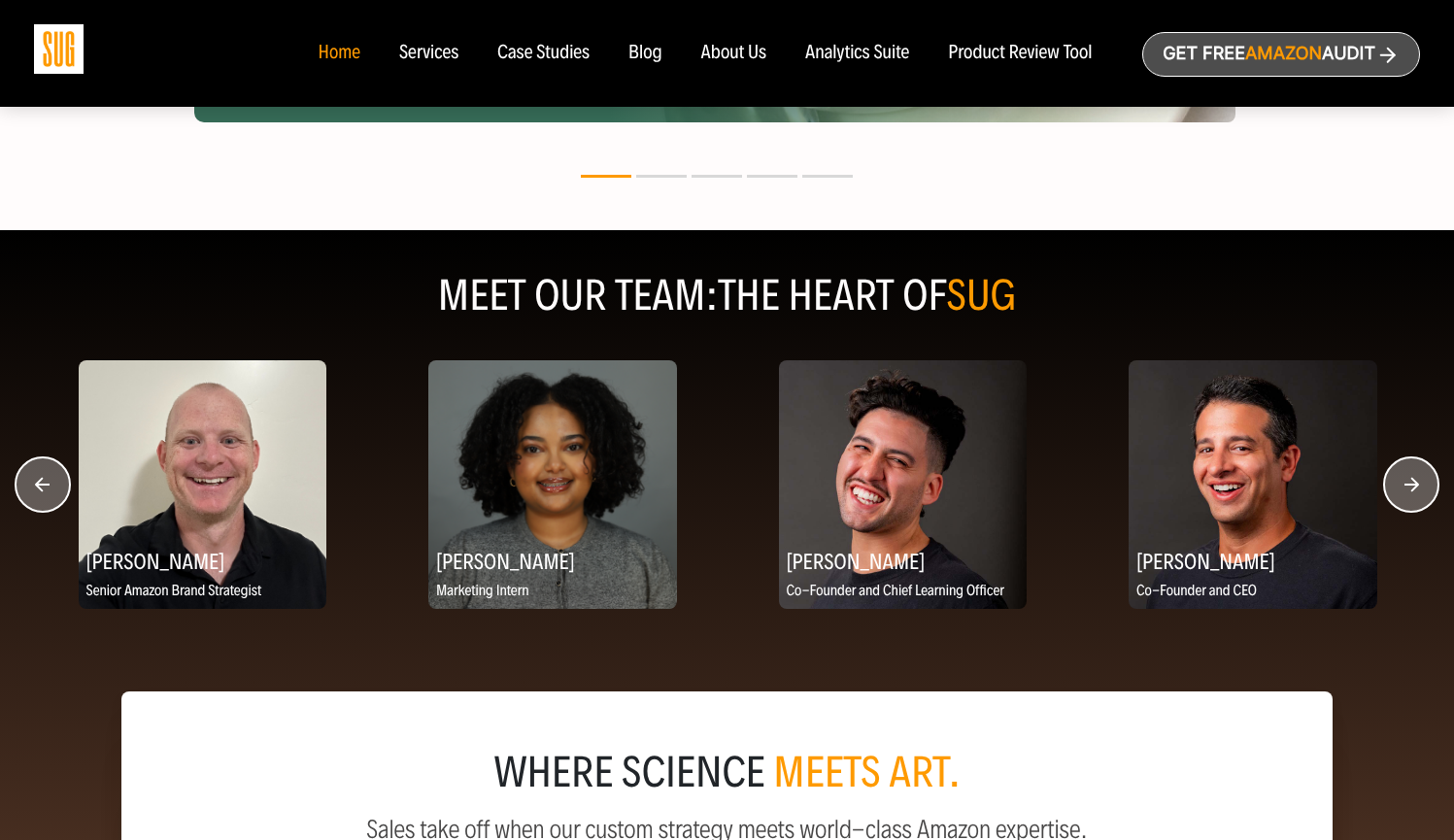
click at [1409, 494] on circle "button" at bounding box center [1411, 484] width 54 height 54
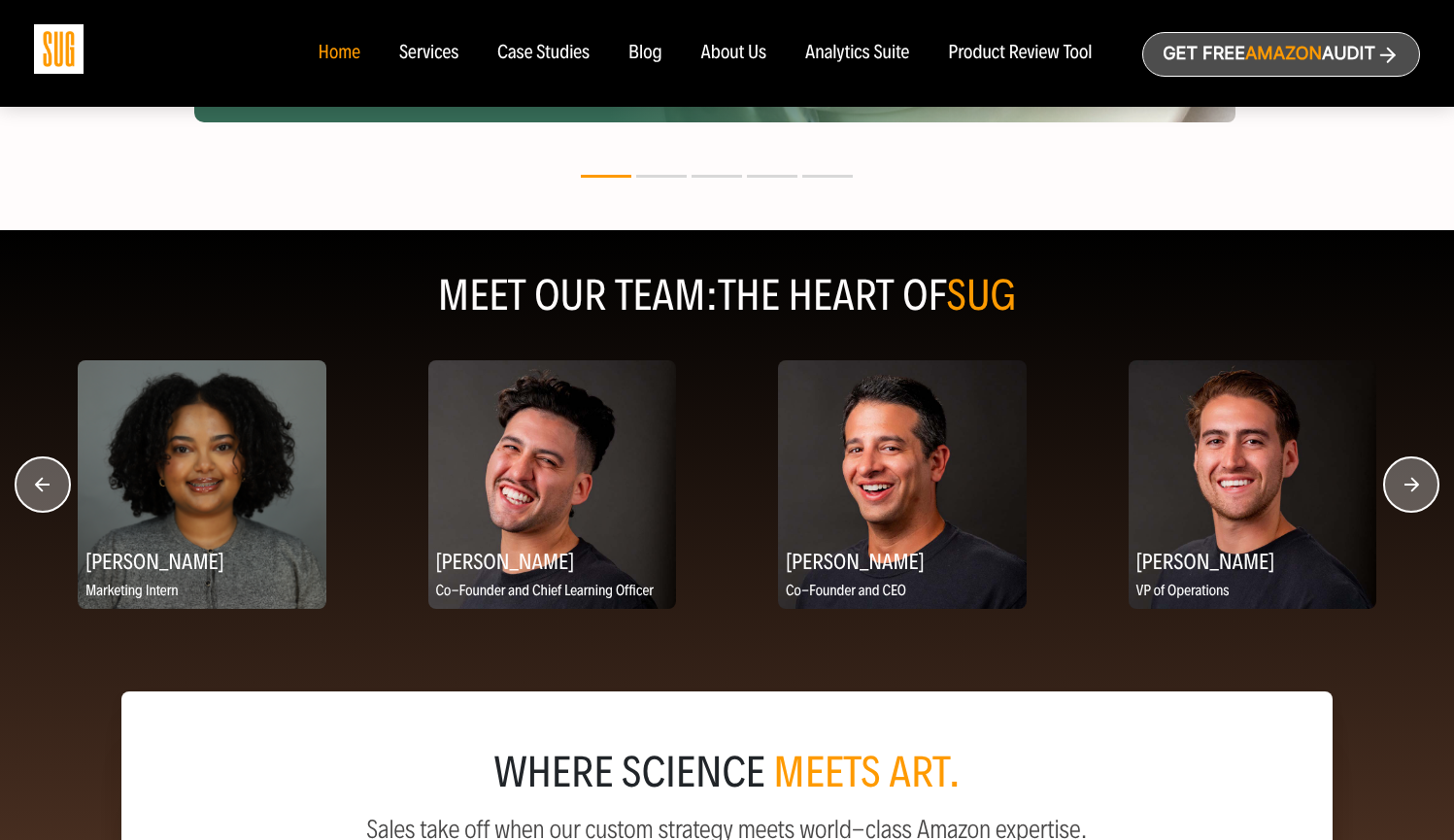
click at [1409, 494] on circle "button" at bounding box center [1411, 484] width 54 height 54
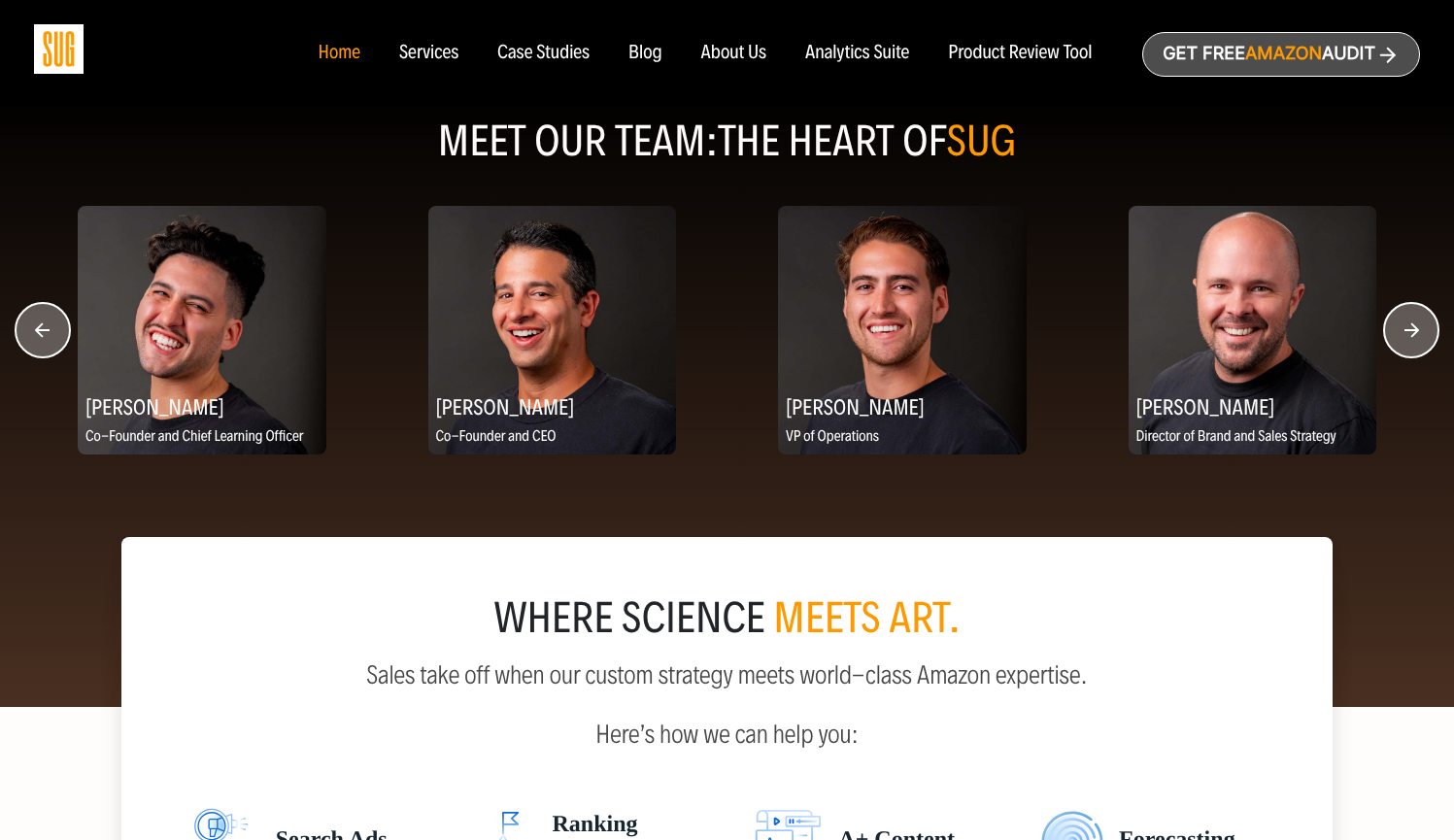
scroll to position [2487, 0]
